Goal: Transaction & Acquisition: Purchase product/service

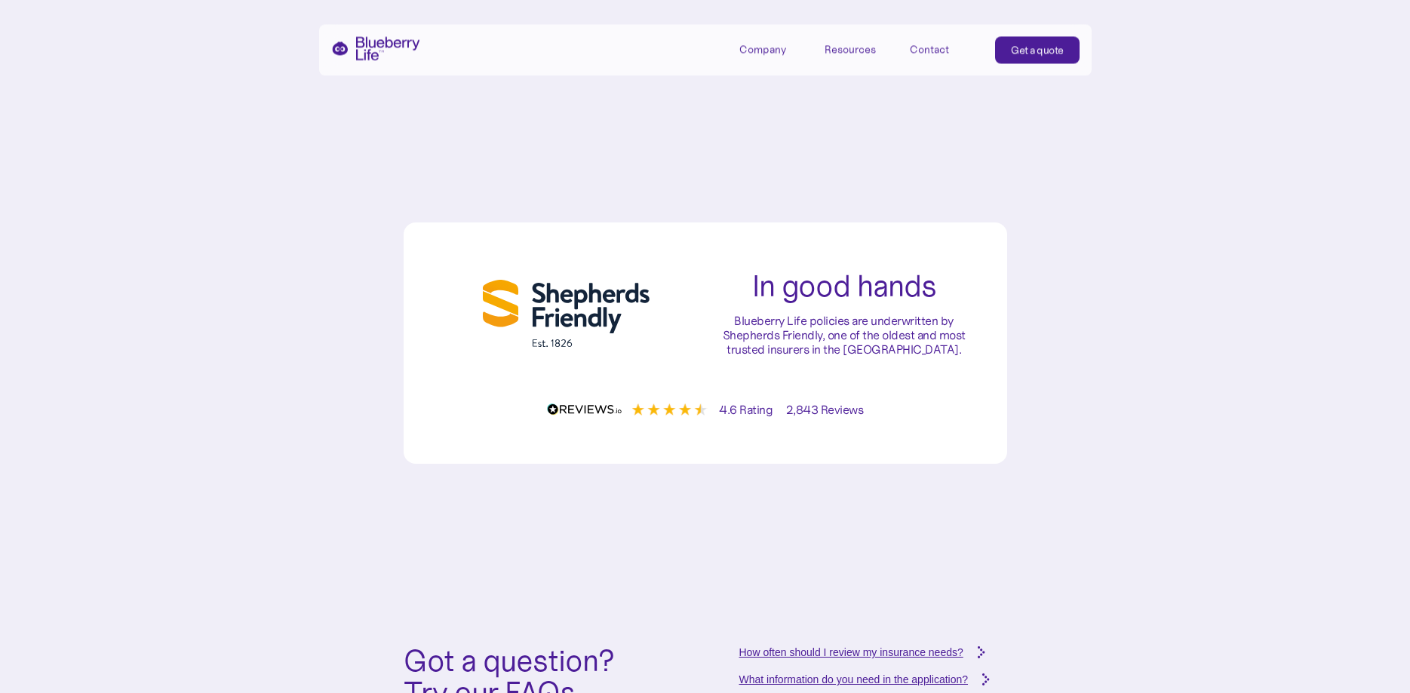
scroll to position [5615, 0]
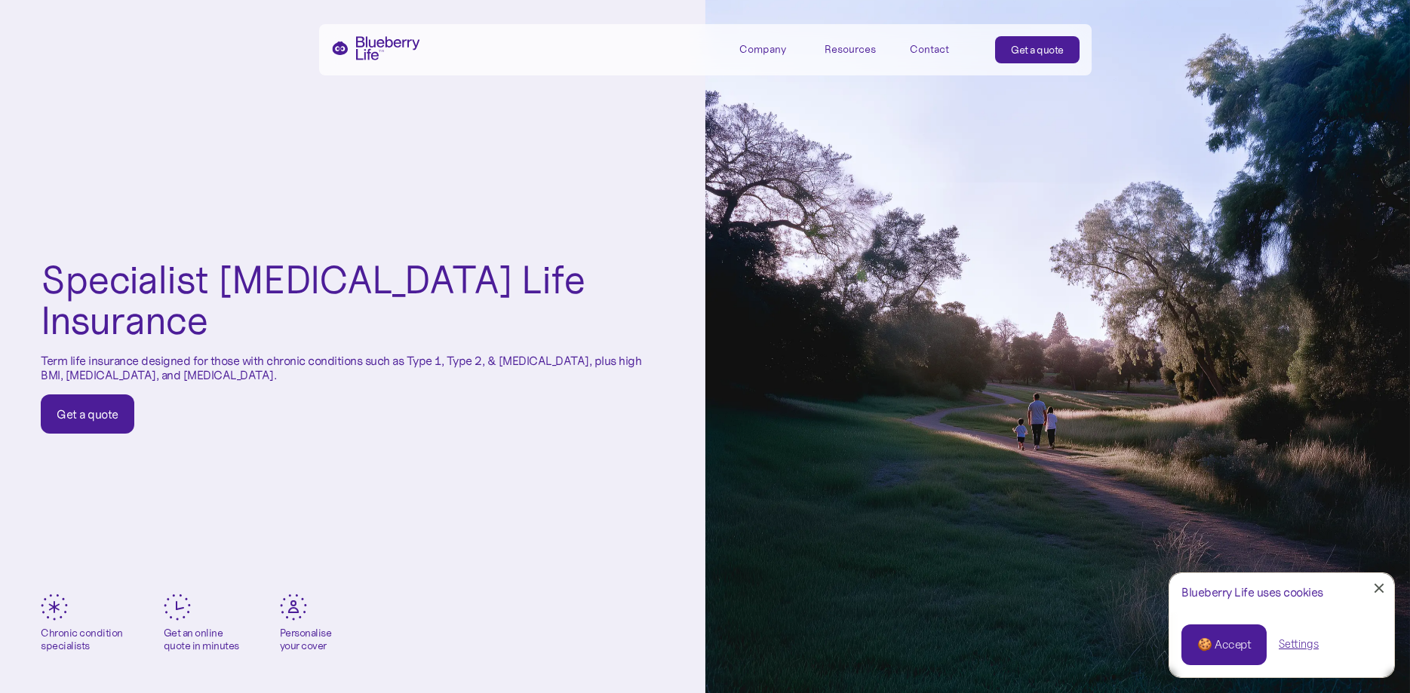
click at [90, 401] on link "Get a quote" at bounding box center [88, 413] width 94 height 39
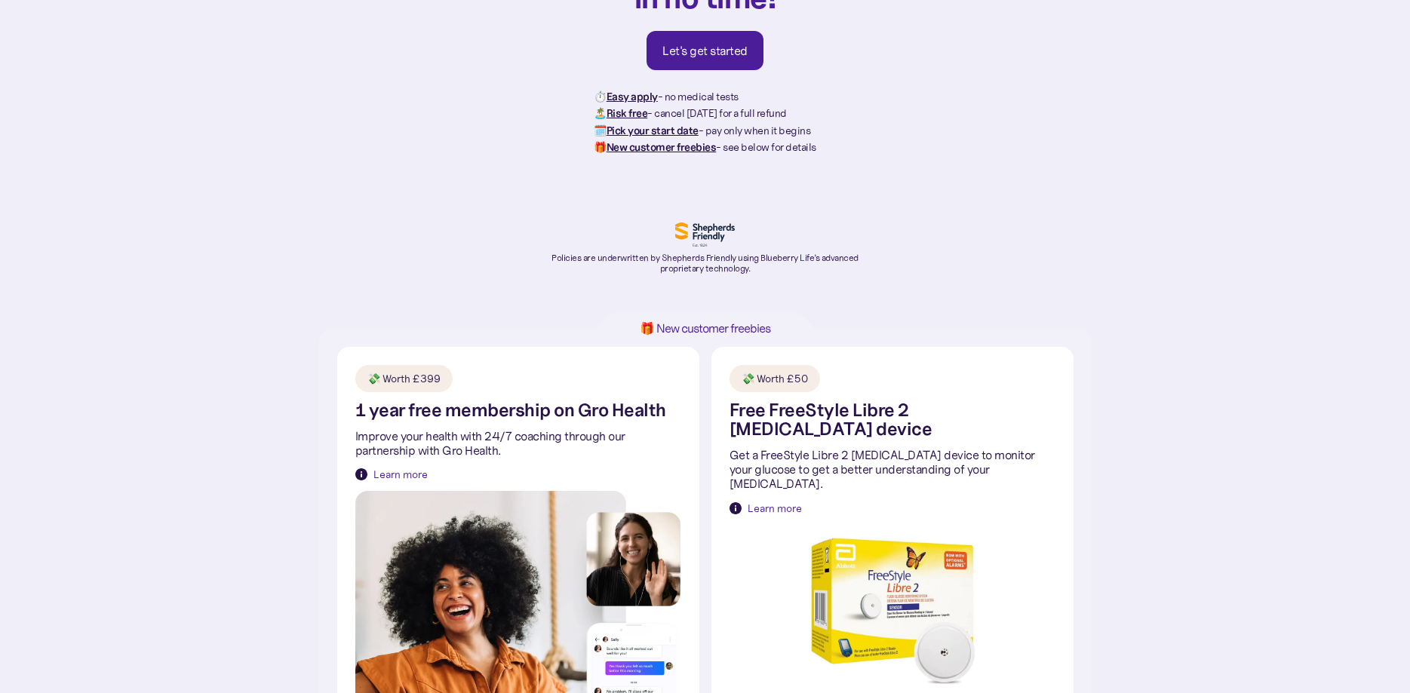
scroll to position [154, 0]
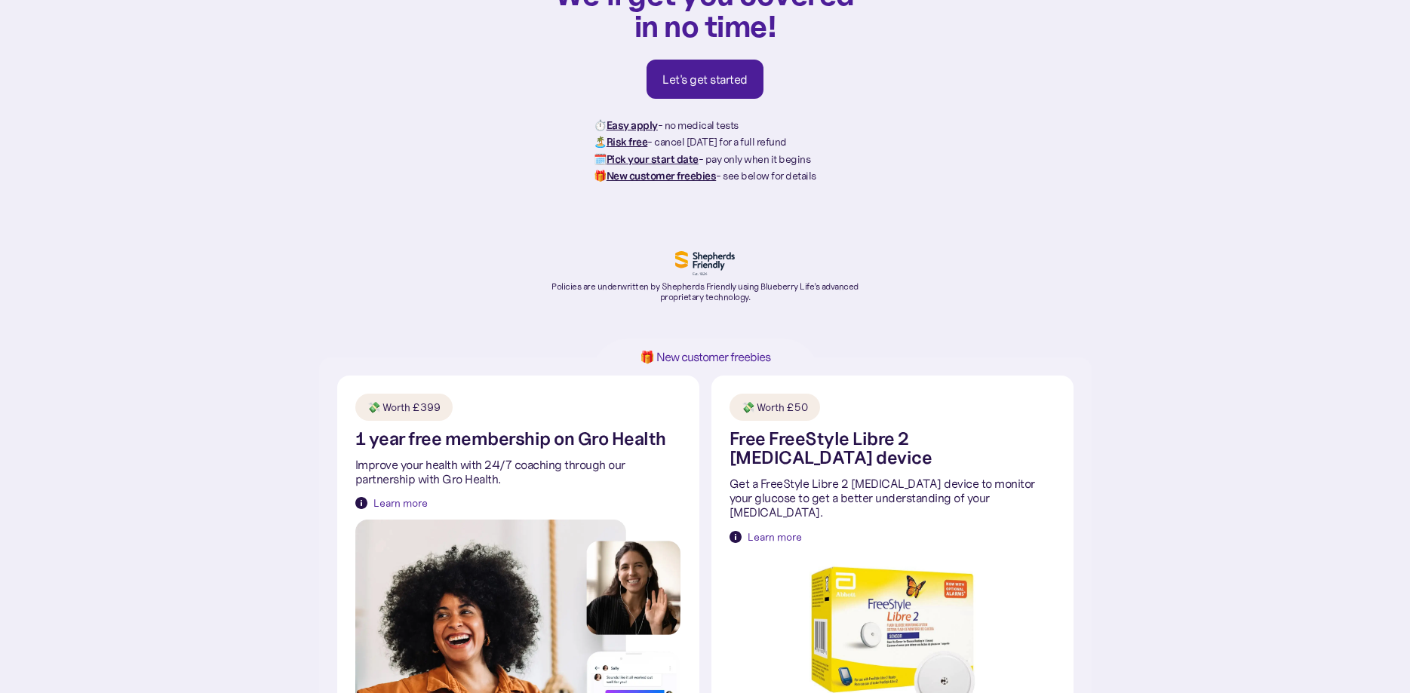
click at [702, 81] on div "Let's get started" at bounding box center [704, 79] width 85 height 15
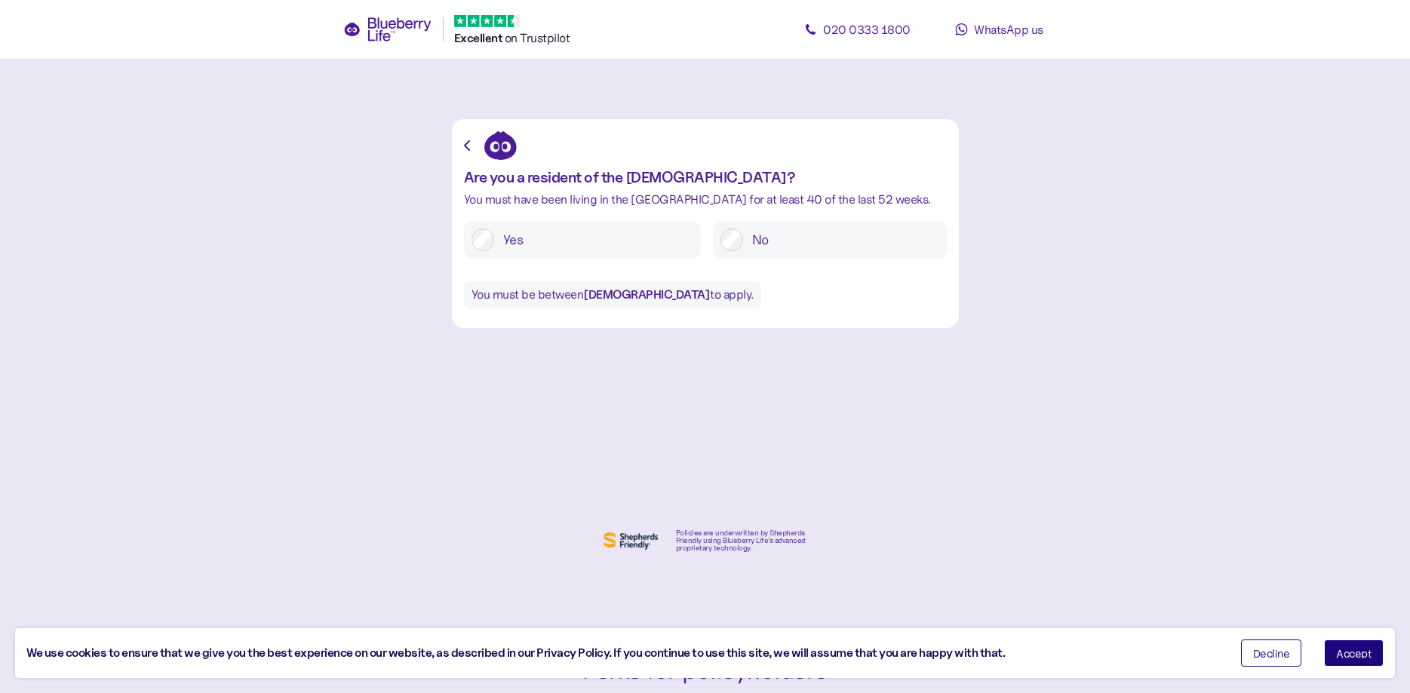
click at [640, 232] on label "Yes" at bounding box center [593, 240] width 199 height 23
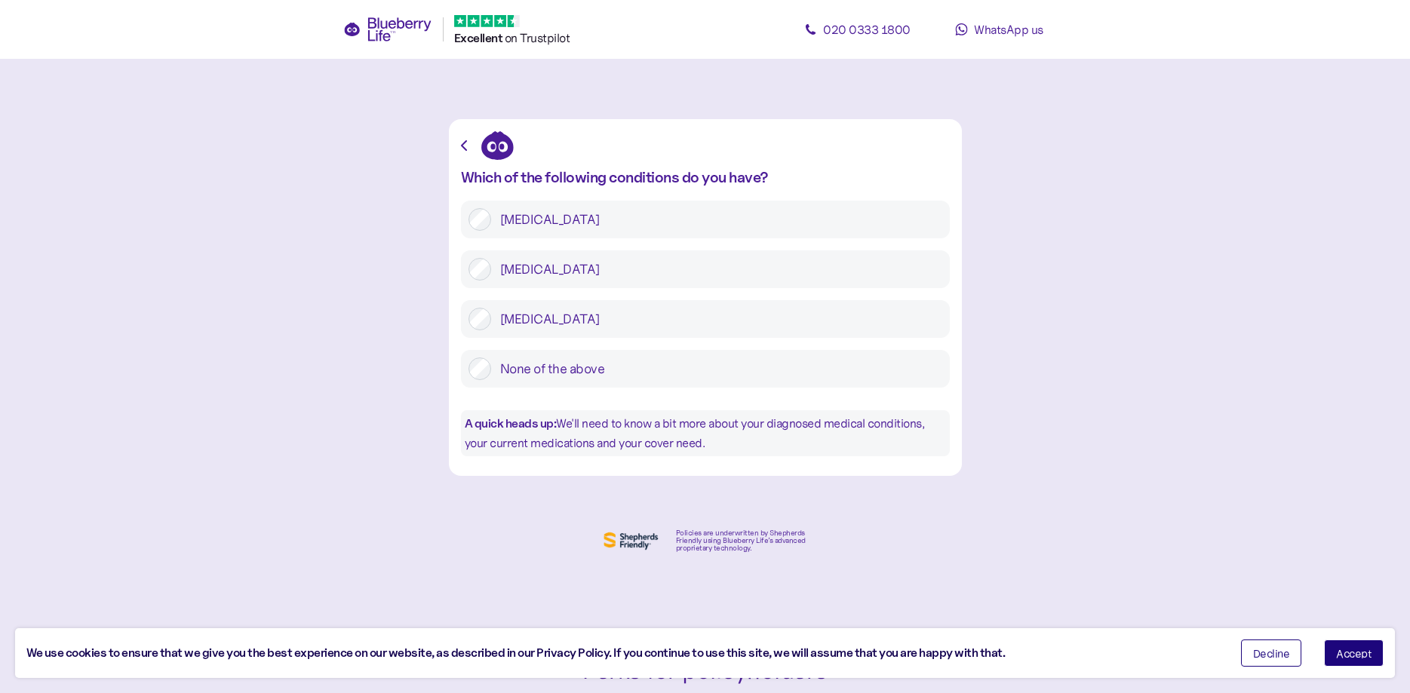
click at [633, 271] on label "[MEDICAL_DATA]" at bounding box center [716, 269] width 451 height 23
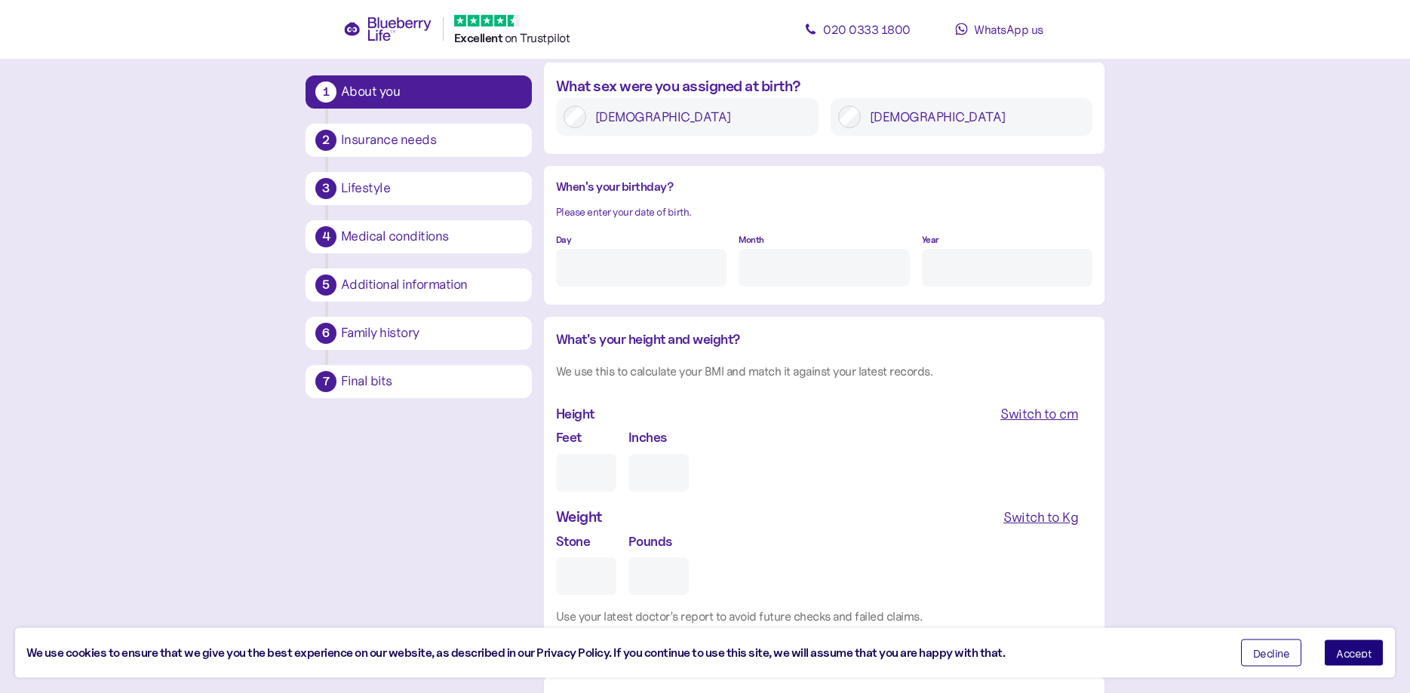
scroll to position [1182, 0]
